Goal: Find specific page/section: Find specific page/section

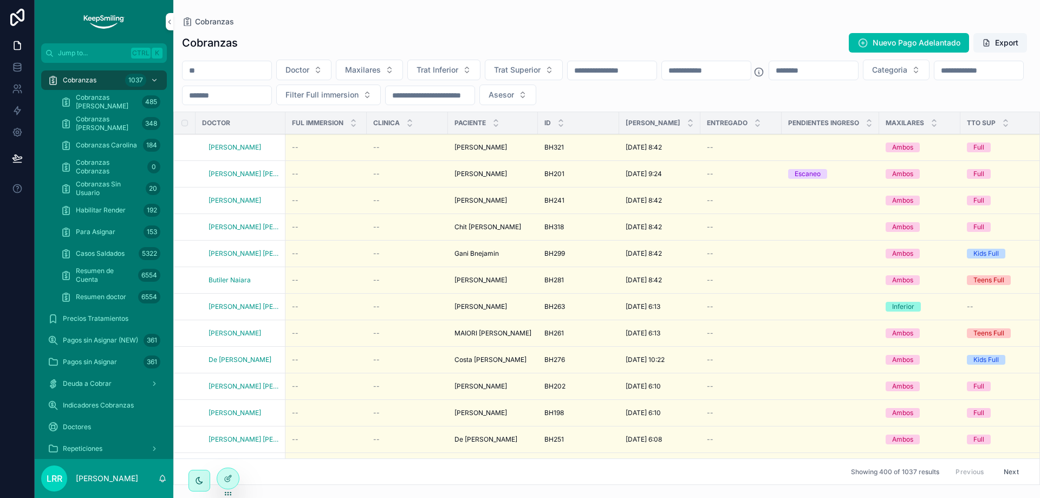
click at [560, 46] on div "Cobranzas Nuevo Pago Adelantado Export" at bounding box center [606, 43] width 849 height 21
click at [106, 230] on span "Para Asignar" at bounding box center [96, 232] width 40 height 9
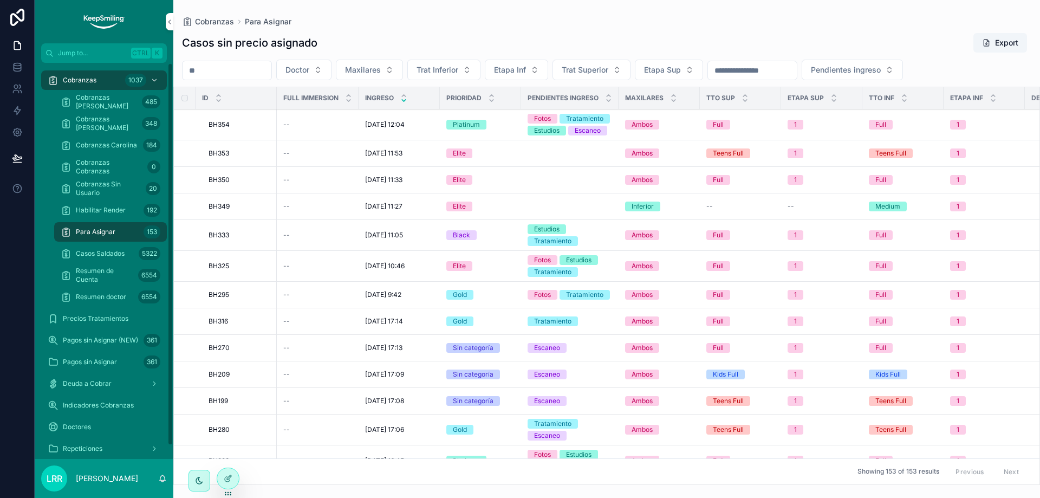
click at [229, 479] on icon at bounding box center [228, 478] width 9 height 9
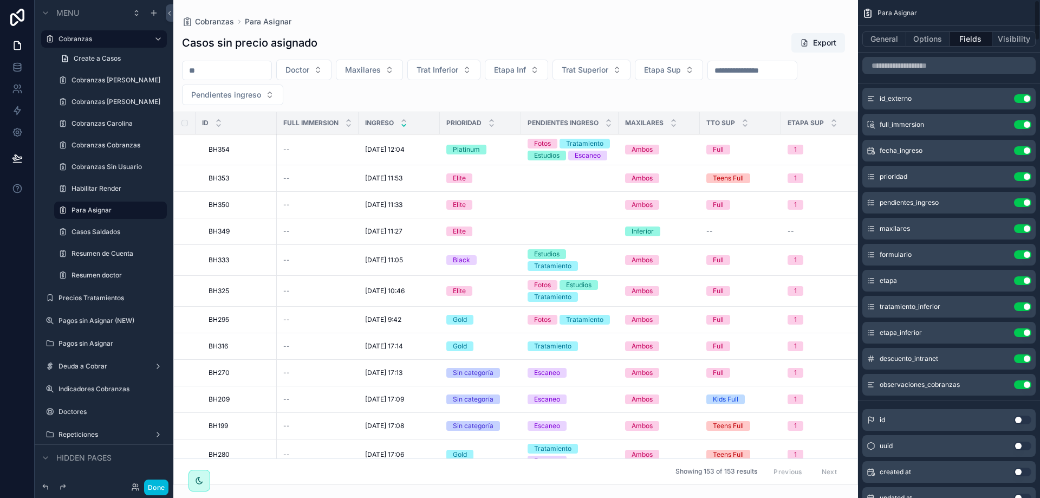
click at [933, 46] on button "Options" at bounding box center [927, 38] width 43 height 15
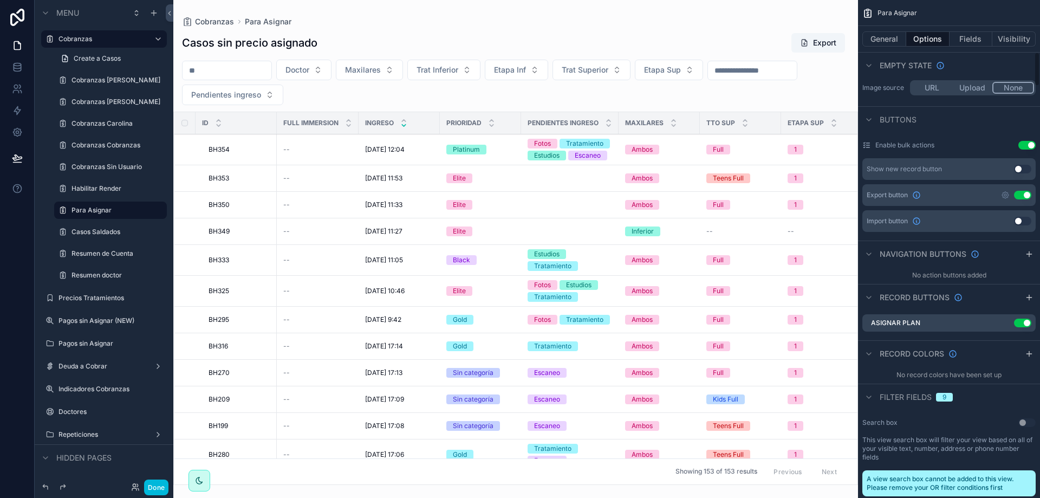
scroll to position [758, 0]
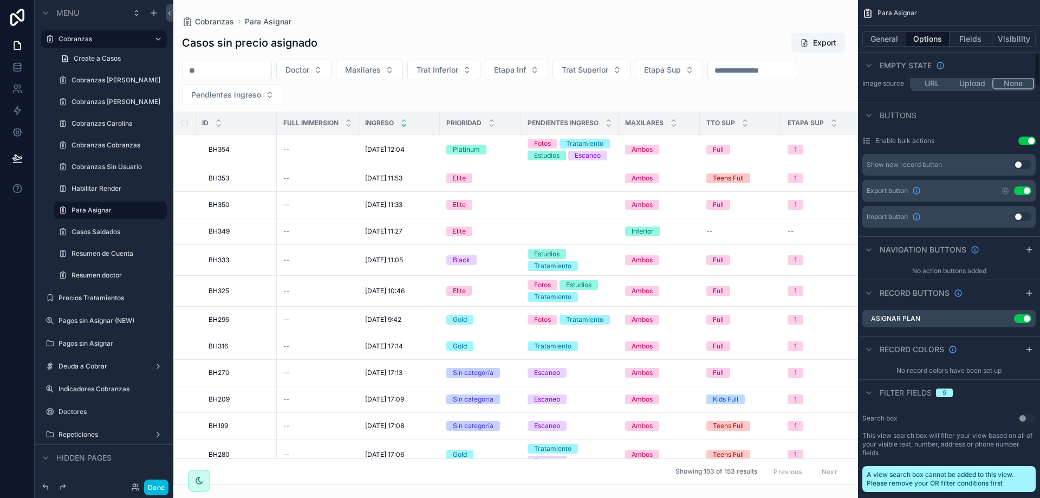
click at [1003, 314] on div "Asignar Plan Use setting" at bounding box center [948, 318] width 173 height 17
click at [1004, 314] on div "Asignar Plan Use setting" at bounding box center [948, 318] width 173 height 17
click at [0, 0] on icon "scrollable content" at bounding box center [0, 0] width 0 height 0
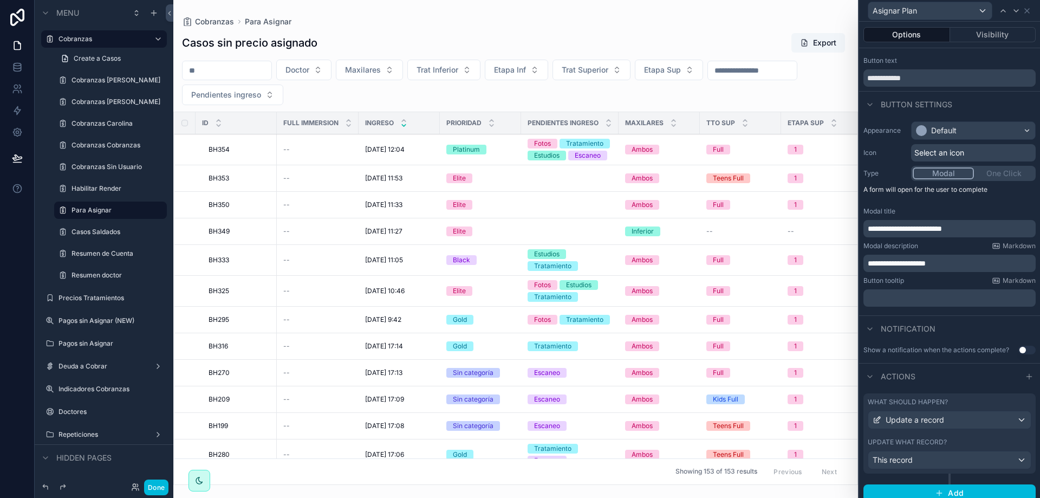
scroll to position [26, 0]
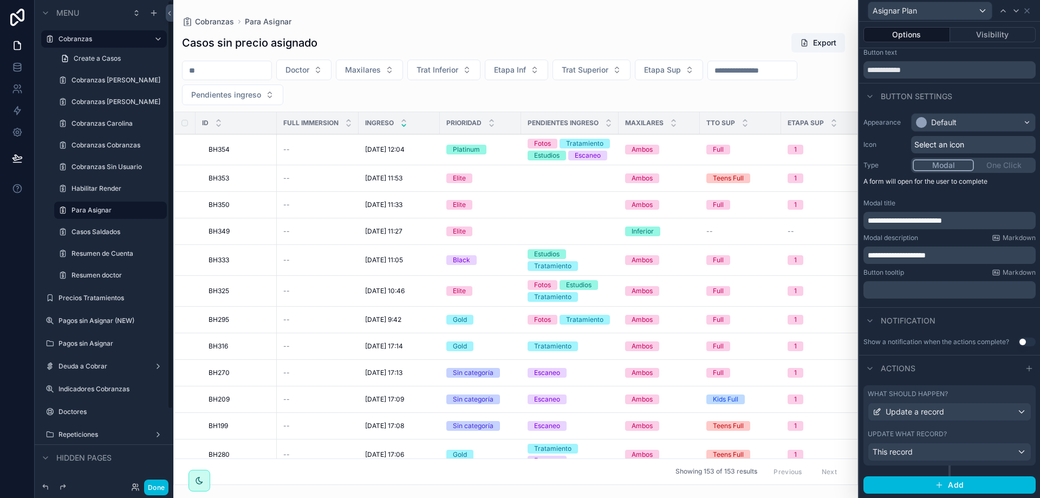
click at [369, 25] on div "scrollable content" at bounding box center [515, 249] width 685 height 498
click at [165, 483] on button "Done" at bounding box center [156, 487] width 24 height 16
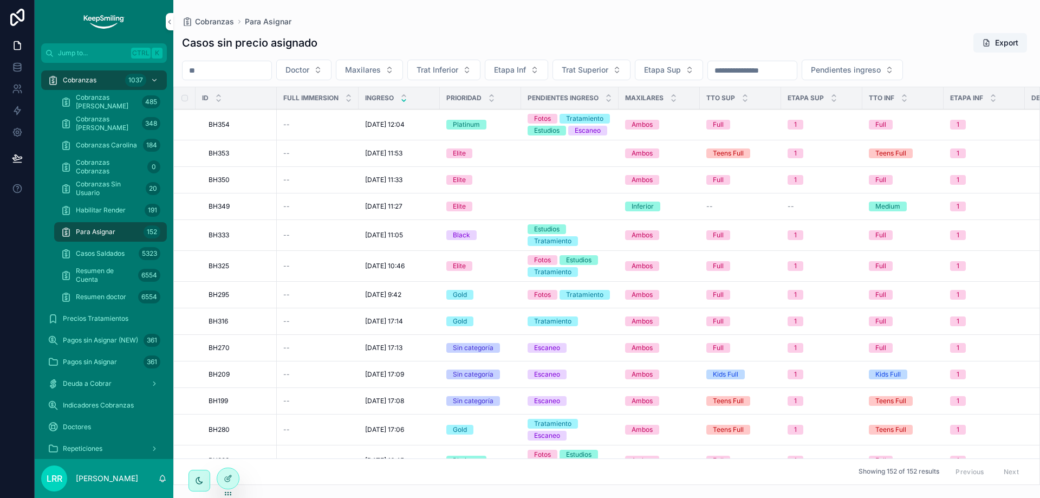
click at [421, 18] on div "Cobranzas Para Asignar" at bounding box center [606, 21] width 849 height 9
drag, startPoint x: 183, startPoint y: 41, endPoint x: 360, endPoint y: 34, distance: 177.3
click at [360, 34] on div "Casos sin precio asignado Export" at bounding box center [606, 43] width 849 height 21
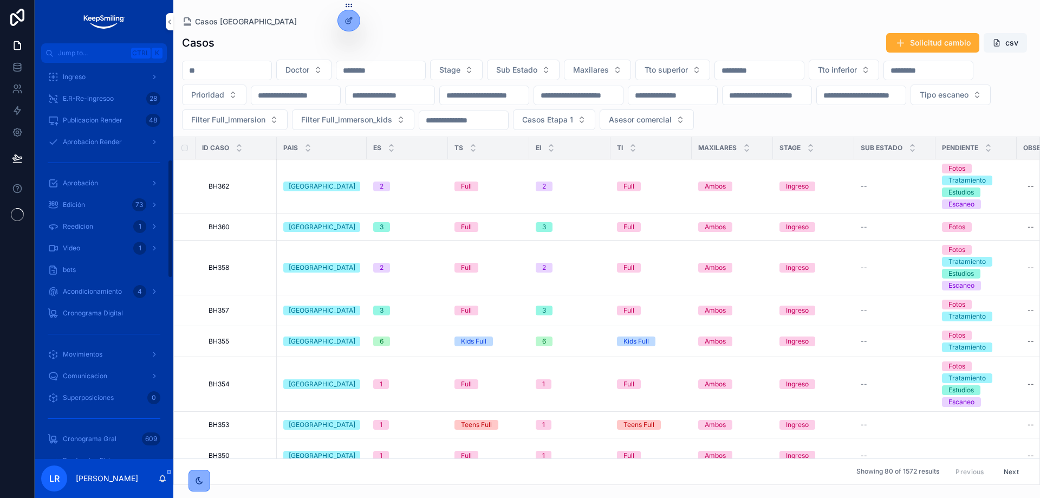
scroll to position [325, 0]
click at [93, 48] on button "Jump to... Ctrl K" at bounding box center [104, 53] width 126 height 20
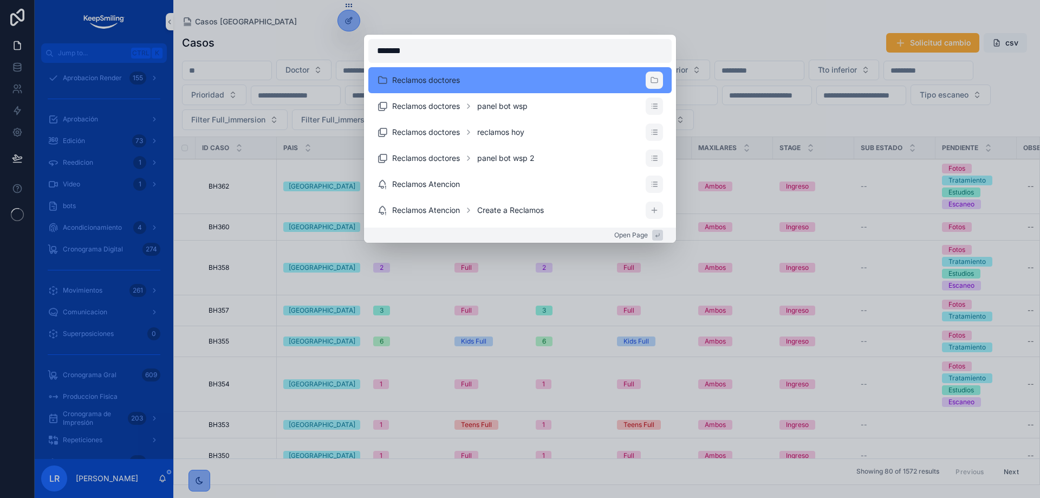
type input "********"
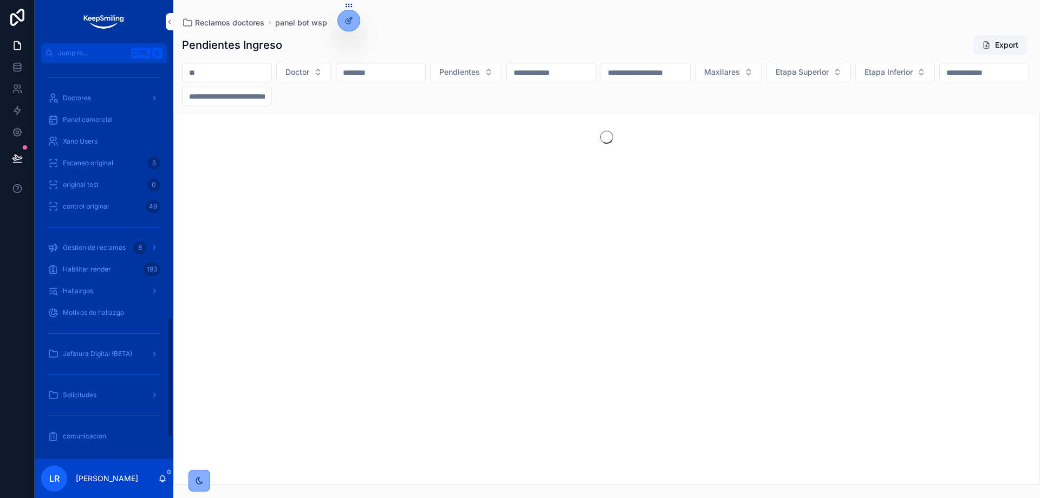
scroll to position [902, 0]
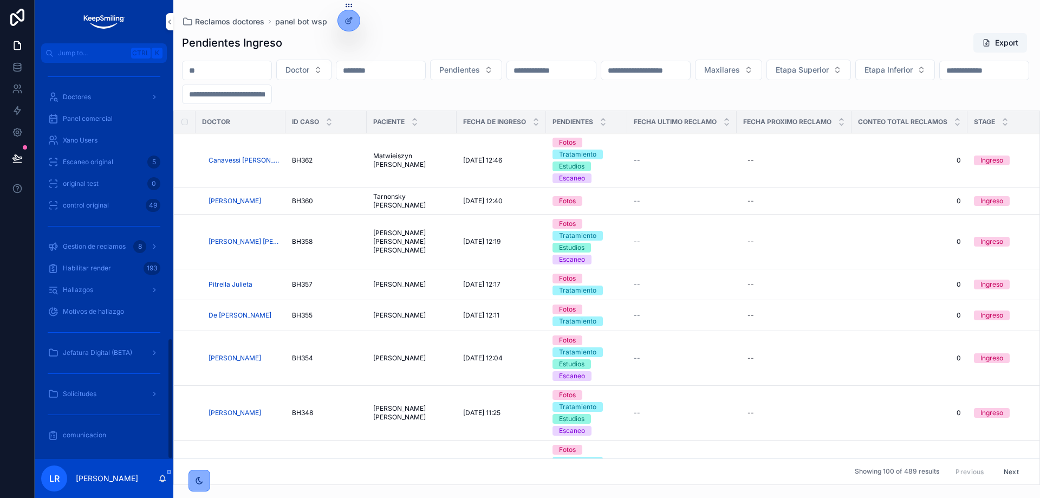
click at [110, 248] on span "Gestion de reclamos" at bounding box center [94, 246] width 63 height 9
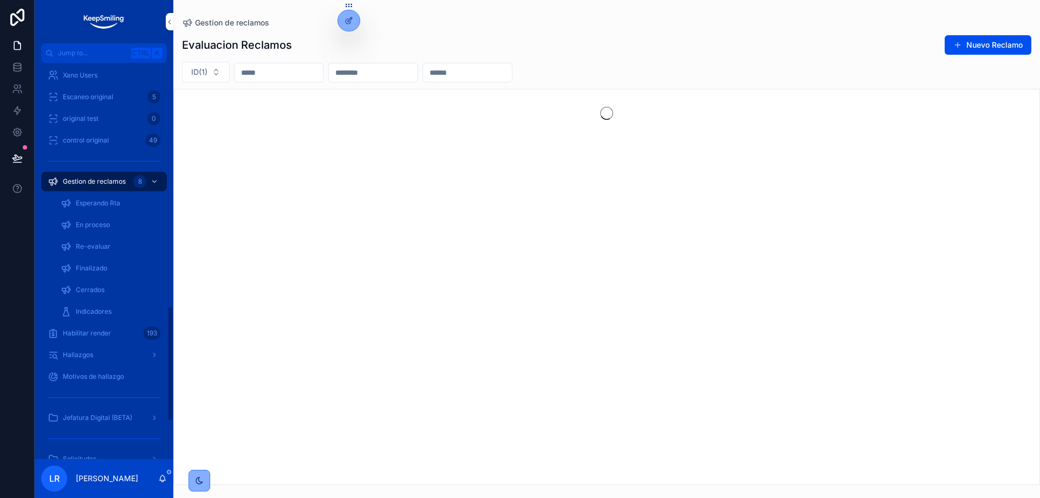
scroll to position [837, 0]
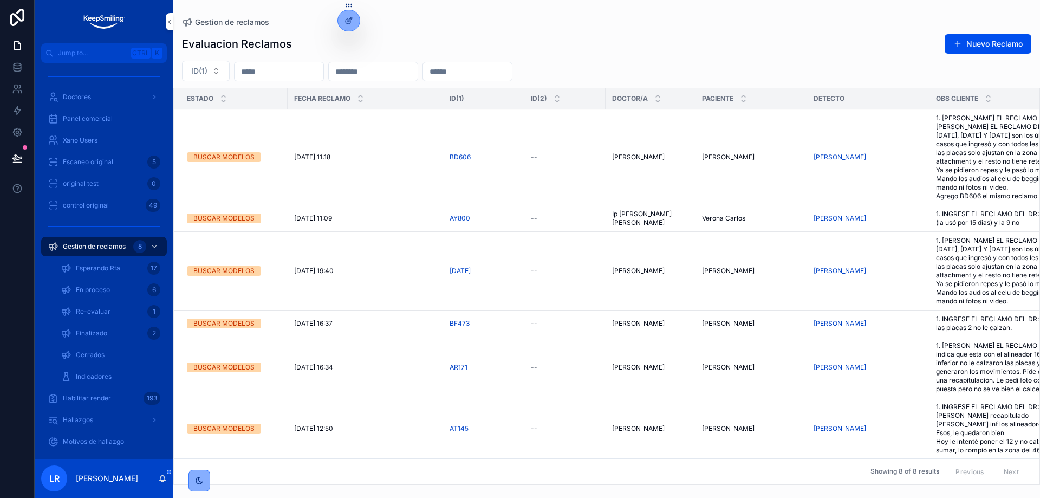
click at [94, 378] on span "Indicadores" at bounding box center [94, 376] width 36 height 9
